Goal: Task Accomplishment & Management: Manage account settings

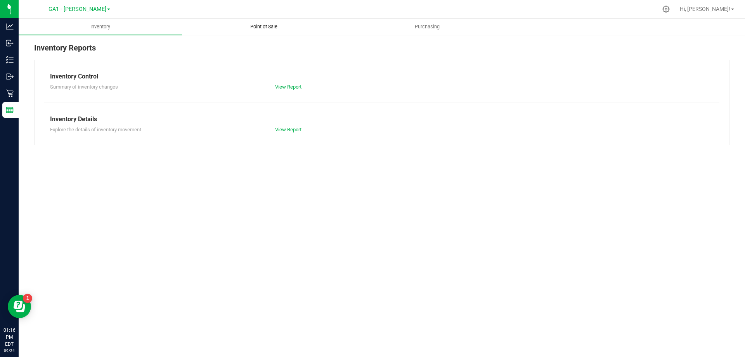
click at [277, 28] on span "Point of Sale" at bounding box center [264, 26] width 48 height 7
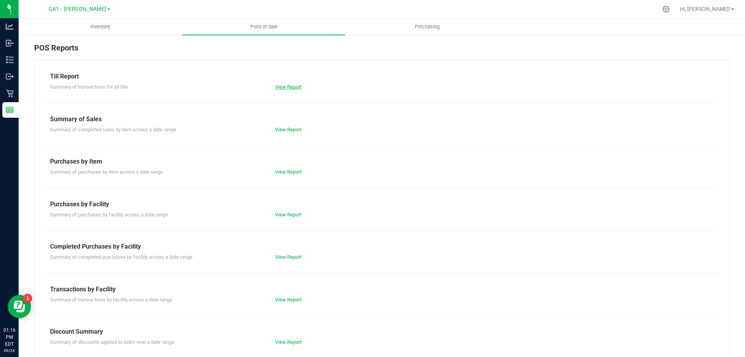
click at [290, 87] on link "View Report" at bounding box center [288, 87] width 26 height 6
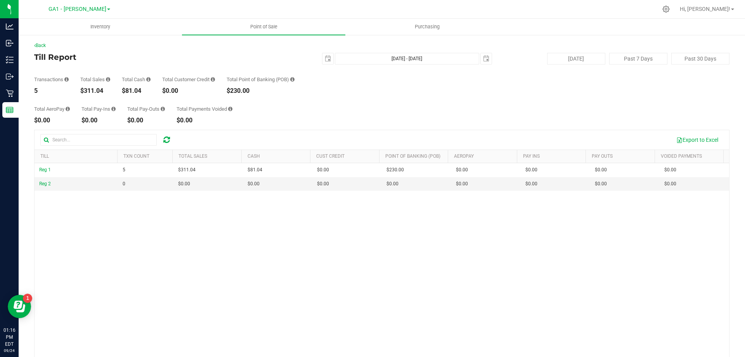
click at [314, 98] on div "Total AeroPay $0.00 Total Pay-Ins $0.00 Total Pay-Outs $0.00 Total Payments Voi…" at bounding box center [382, 109] width 696 height 30
click at [184, 55] on h4 "Till Report" at bounding box center [150, 57] width 232 height 9
click at [137, 49] on div "Back" at bounding box center [382, 45] width 696 height 7
click at [576, 59] on button "[DATE]" at bounding box center [576, 59] width 58 height 12
click at [353, 273] on div "Reg 1 5 $311.04 $81.04 $0.00 $0.00 $0.00 $0.00 $0.00 $230.00 $0.00 $0.00 $0.00 …" at bounding box center [382, 275] width 695 height 225
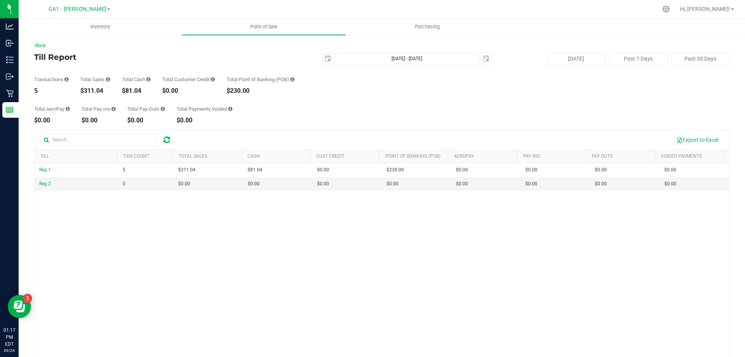
click at [360, 93] on div "Transactions 5 Total Sales $311.04 Total Cash $81.04 Total Customer Credit $0.0…" at bounding box center [382, 79] width 696 height 30
click at [347, 104] on div "Total AeroPay $0.00 Total Pay-Ins $0.00 Total Pay-Outs $0.00 Total Payments Voi…" at bounding box center [382, 109] width 696 height 30
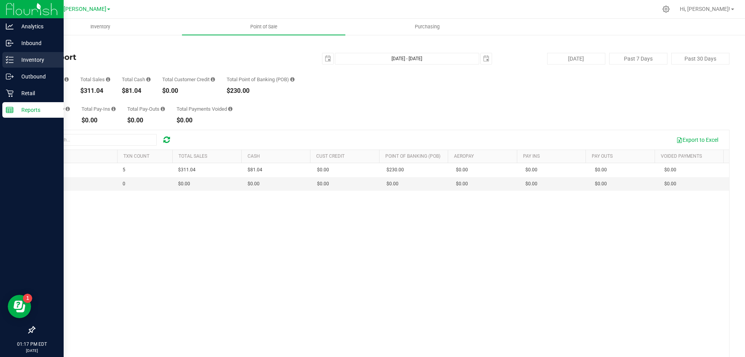
click at [17, 56] on p "Inventory" at bounding box center [37, 59] width 47 height 9
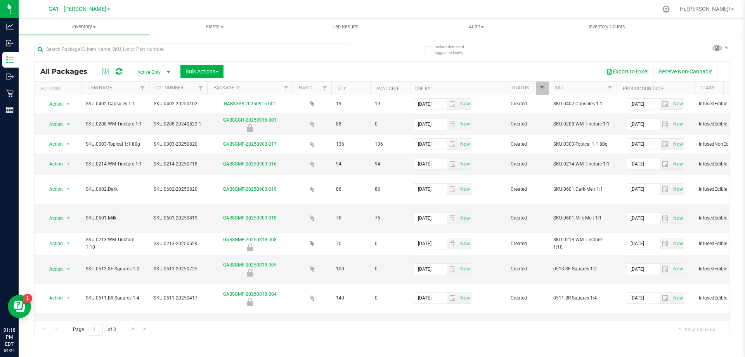
click at [432, 68] on div "Export to Excel Receive Non-Cannabis" at bounding box center [476, 71] width 494 height 13
click at [90, 9] on span "GA1 - [PERSON_NAME]" at bounding box center [78, 9] width 58 height 7
click at [75, 24] on link "GA1 - [PERSON_NAME]" at bounding box center [79, 27] width 113 height 10
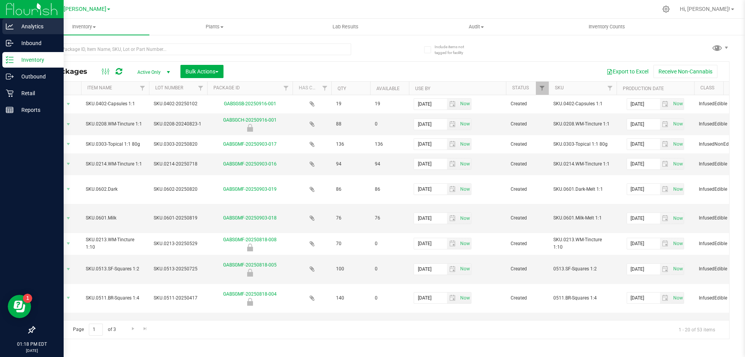
click at [15, 29] on p "Analytics" at bounding box center [37, 26] width 47 height 9
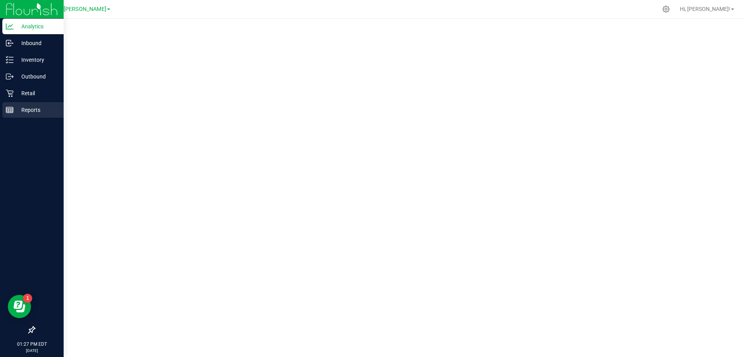
click at [10, 106] on icon at bounding box center [10, 110] width 8 height 8
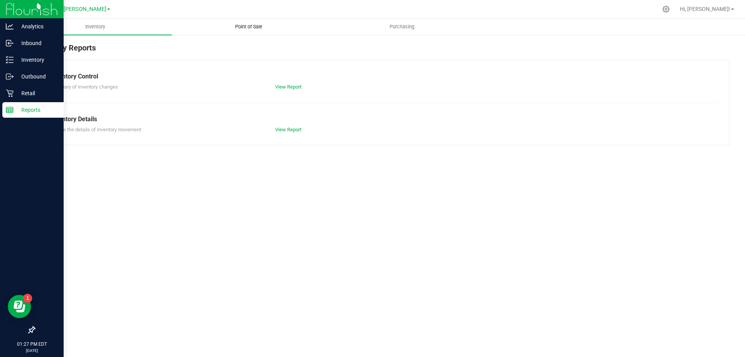
click at [240, 23] on uib-tab-heading "Point of Sale" at bounding box center [248, 27] width 153 height 16
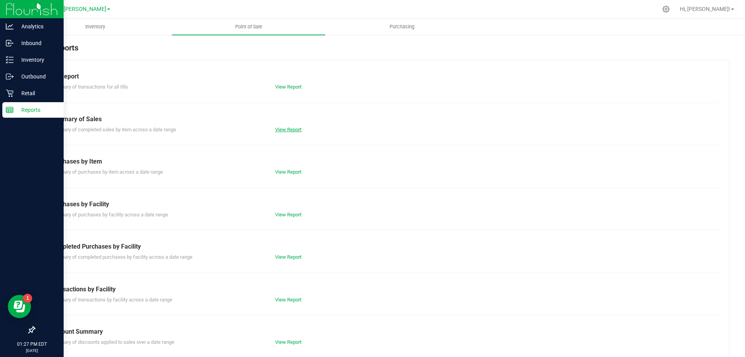
click at [283, 132] on link "View Report" at bounding box center [288, 130] width 26 height 6
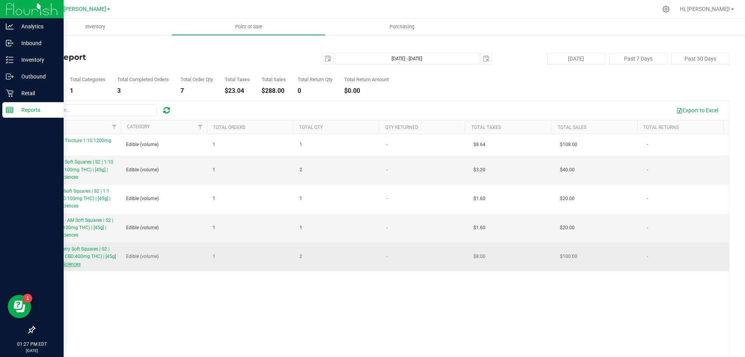
click at [60, 255] on span "Blue Raspberry Soft Squares | S2 | 1:4 (100mg CBD:400mg THC) | [45g] | Botanica…" at bounding box center [77, 256] width 77 height 20
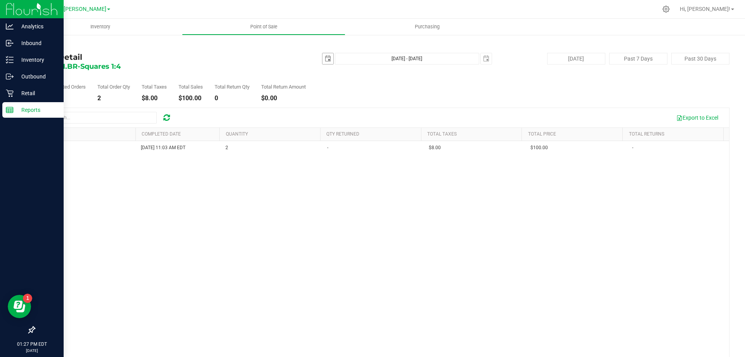
click at [325, 59] on span "select" at bounding box center [328, 59] width 6 height 6
click at [325, 72] on link "[DATE]" at bounding box center [359, 74] width 83 height 12
click at [330, 118] on link "May" at bounding box center [330, 117] width 20 height 20
click at [369, 101] on link "1" at bounding box center [370, 102] width 11 height 12
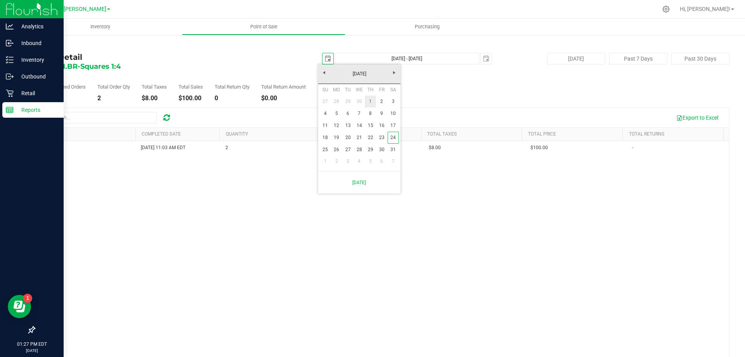
type input "[DATE]"
type input "[DATE] - [DATE]"
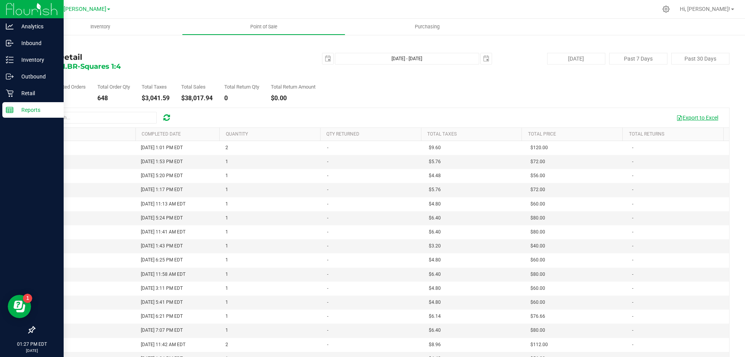
click at [685, 117] on button "Export to Excel" at bounding box center [698, 117] width 52 height 13
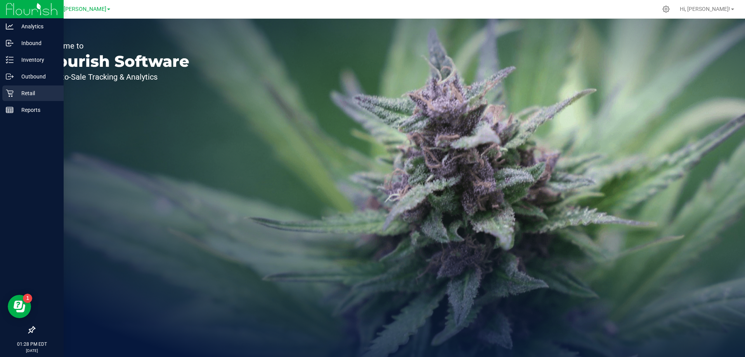
click at [24, 94] on p "Retail" at bounding box center [37, 93] width 47 height 9
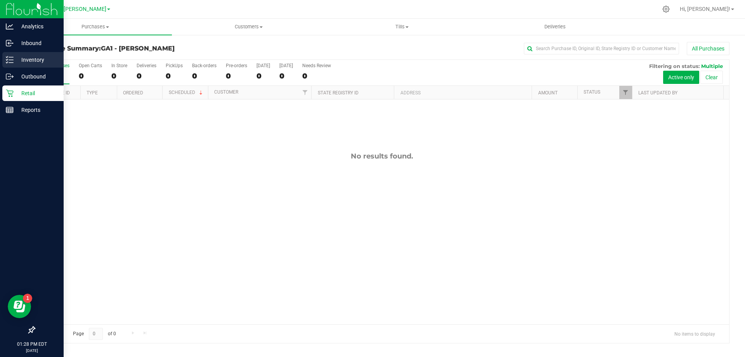
click at [33, 68] on link "Inventory" at bounding box center [32, 60] width 64 height 17
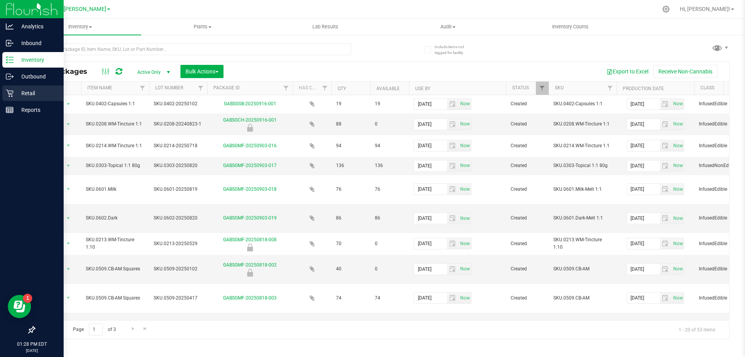
click at [7, 93] on icon at bounding box center [10, 93] width 8 height 8
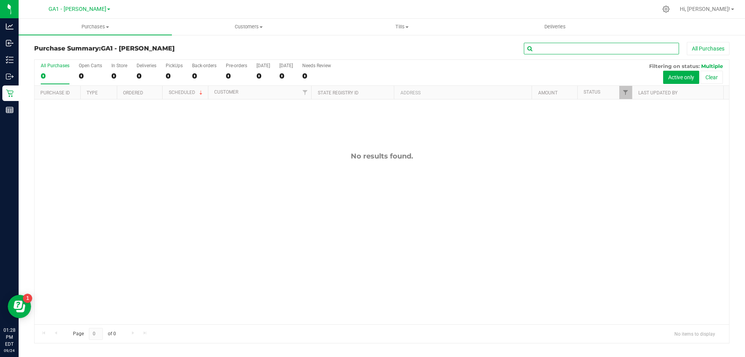
click at [572, 50] on input "text" at bounding box center [601, 49] width 155 height 12
paste input "00021949"
type input "00021949"
click at [717, 50] on button "All Purchases" at bounding box center [708, 48] width 43 height 13
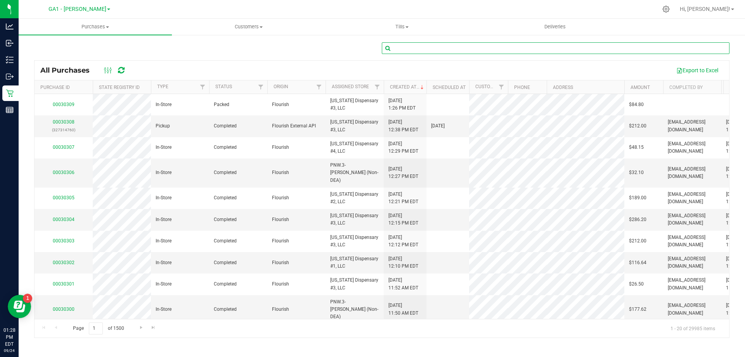
click at [572, 49] on input "text" at bounding box center [556, 48] width 348 height 12
paste input "00021949"
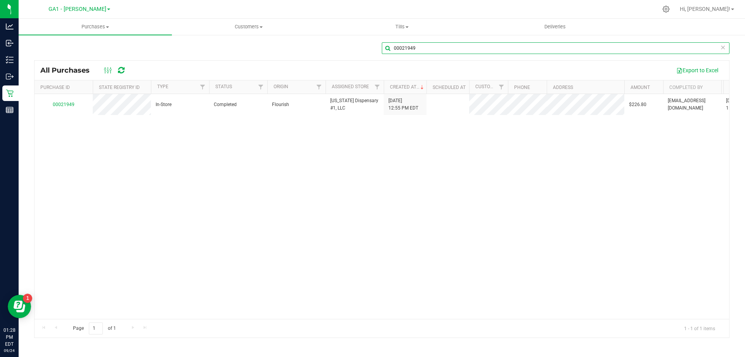
type input "00021949"
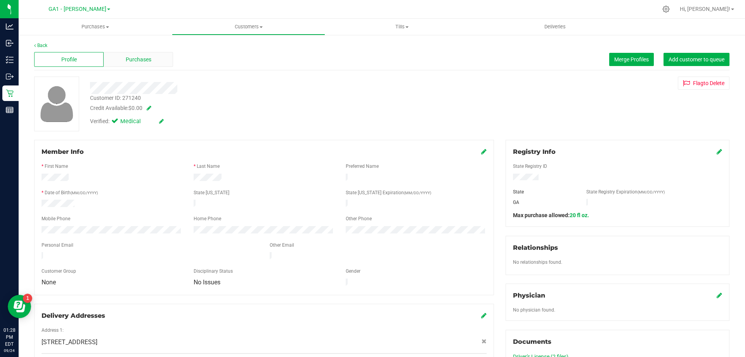
click at [139, 59] on span "Purchases" at bounding box center [139, 60] width 26 height 8
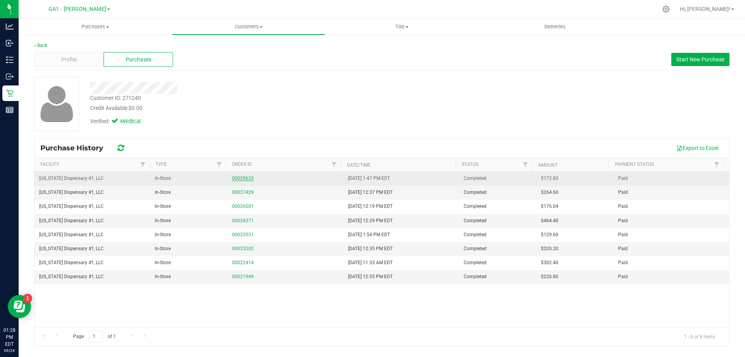
click at [243, 177] on link "00029633" at bounding box center [243, 177] width 22 height 5
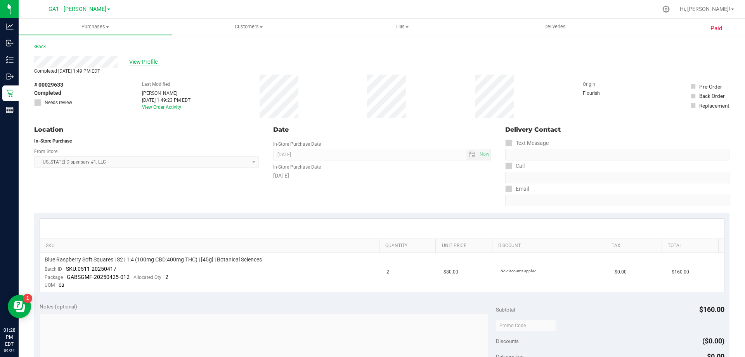
click at [147, 62] on span "View Profile" at bounding box center [144, 62] width 31 height 8
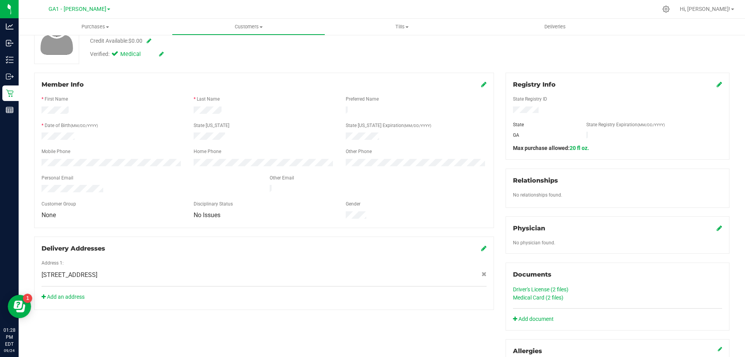
scroll to position [116, 0]
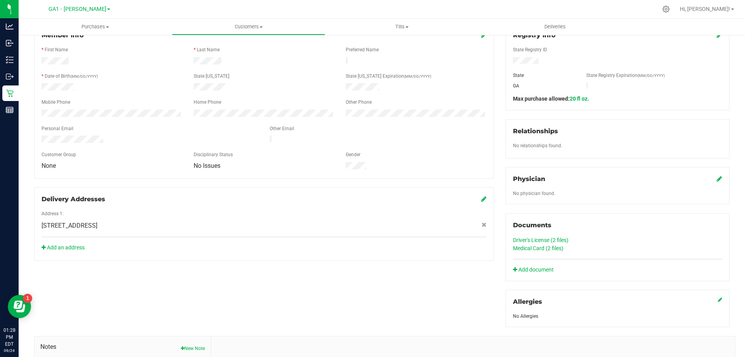
click at [546, 238] on link "Driver's License (2 files)" at bounding box center [541, 240] width 56 height 6
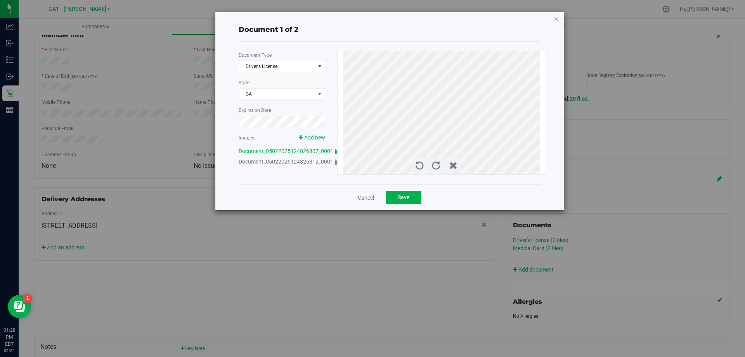
click at [557, 21] on icon "button" at bounding box center [556, 18] width 5 height 9
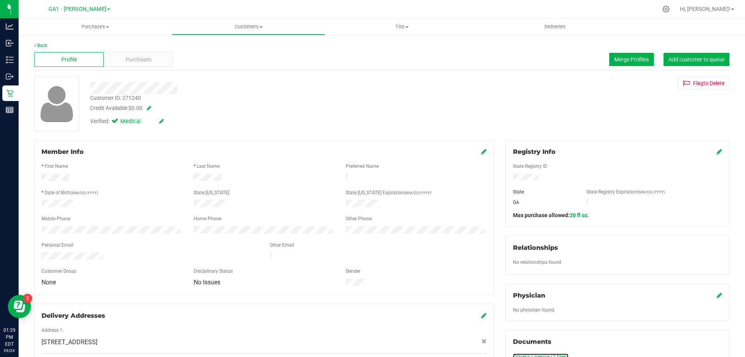
scroll to position [194, 0]
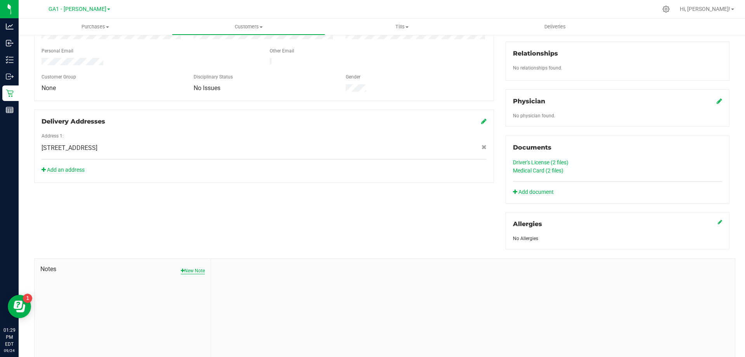
click at [203, 268] on button "New Note" at bounding box center [193, 270] width 24 height 7
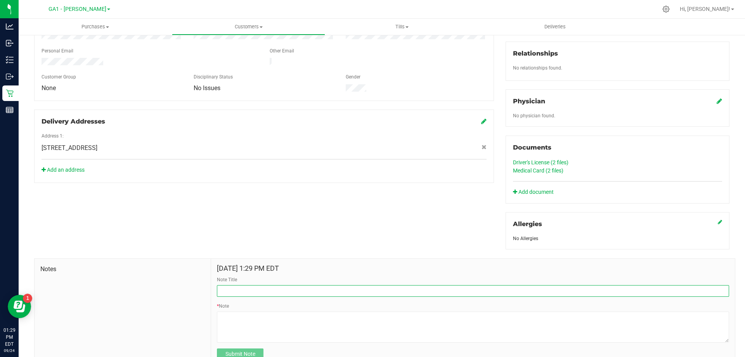
click at [306, 292] on input "Note Title" at bounding box center [473, 291] width 513 height 12
type input "c"
type input "CALLED 9.24"
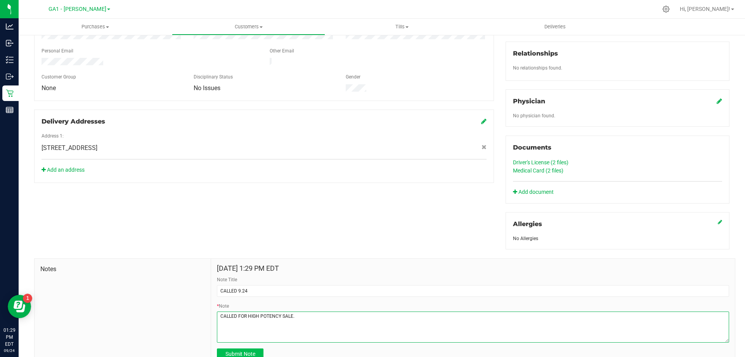
type textarea "CALLED FOR HIGH POTENCY SALE."
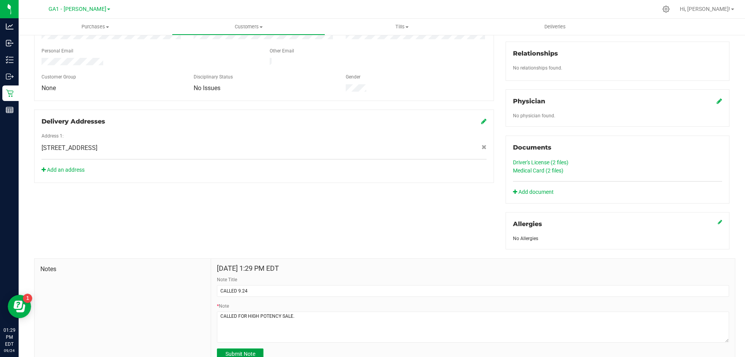
click at [247, 353] on span "Submit Note" at bounding box center [241, 354] width 30 height 6
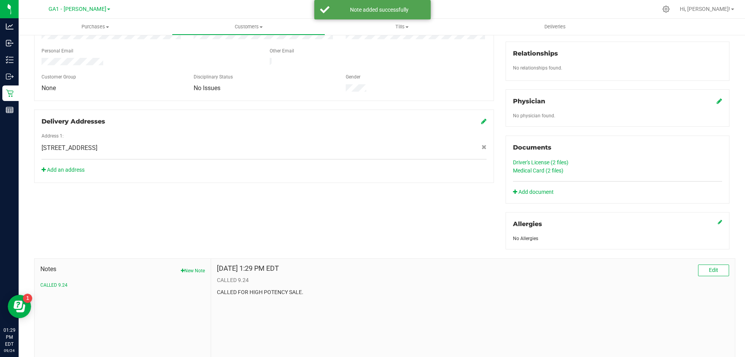
click at [375, 217] on div "Member Info * First Name * Last Name Preferred Name * Date of Birth (MM/DD/YYYY…" at bounding box center [381, 154] width 707 height 417
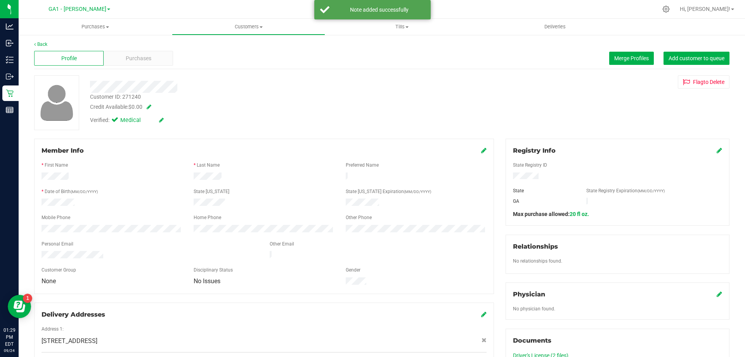
scroll to position [0, 0]
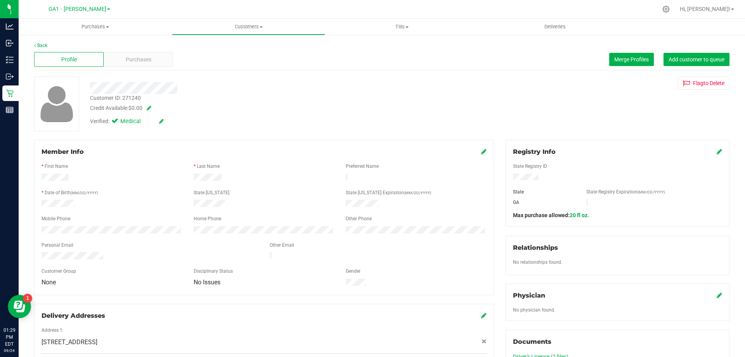
click at [215, 76] on div "Back Profile Purchases Merge Profiles Add customer to queue Customer ID: 271240…" at bounding box center [382, 299] width 696 height 515
click at [89, 235] on div at bounding box center [264, 238] width 445 height 6
click at [28, 226] on div "Back Profile Purchases Merge Profiles Add customer to queue Customer ID: 271240…" at bounding box center [382, 308] width 727 height 548
